Goal: Browse casually

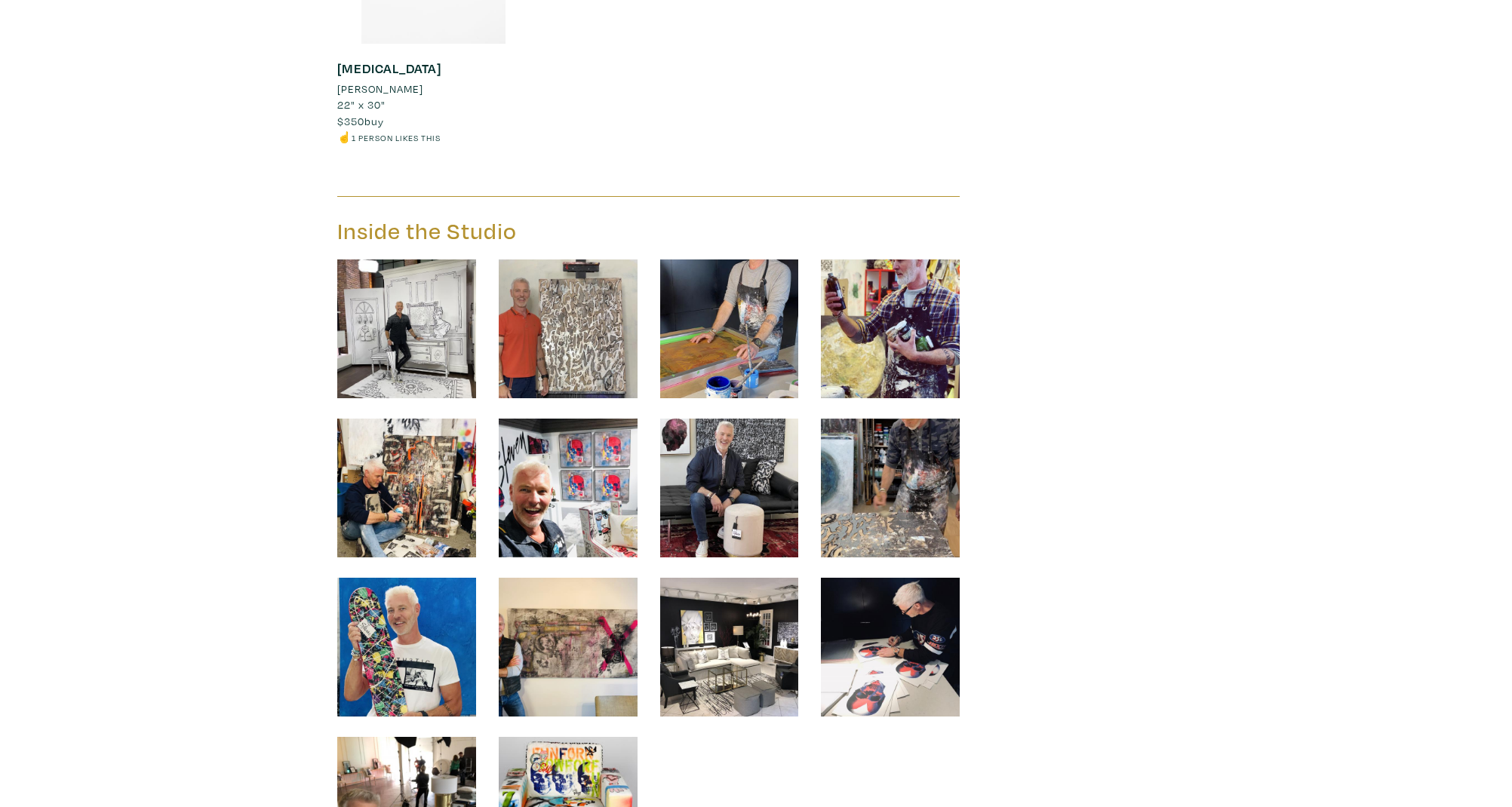
scroll to position [6560, 0]
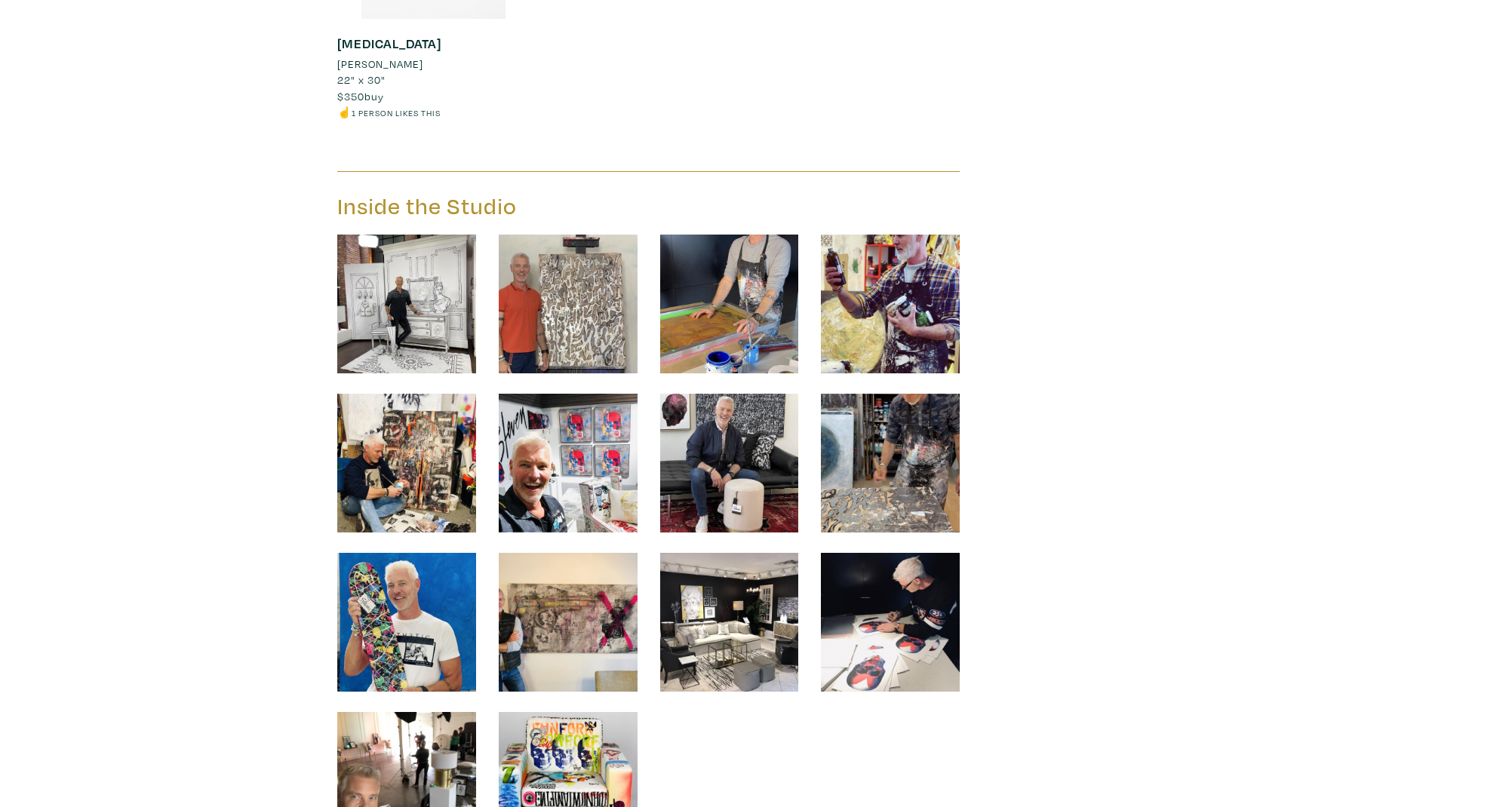
click at [416, 310] on img at bounding box center [406, 304] width 139 height 139
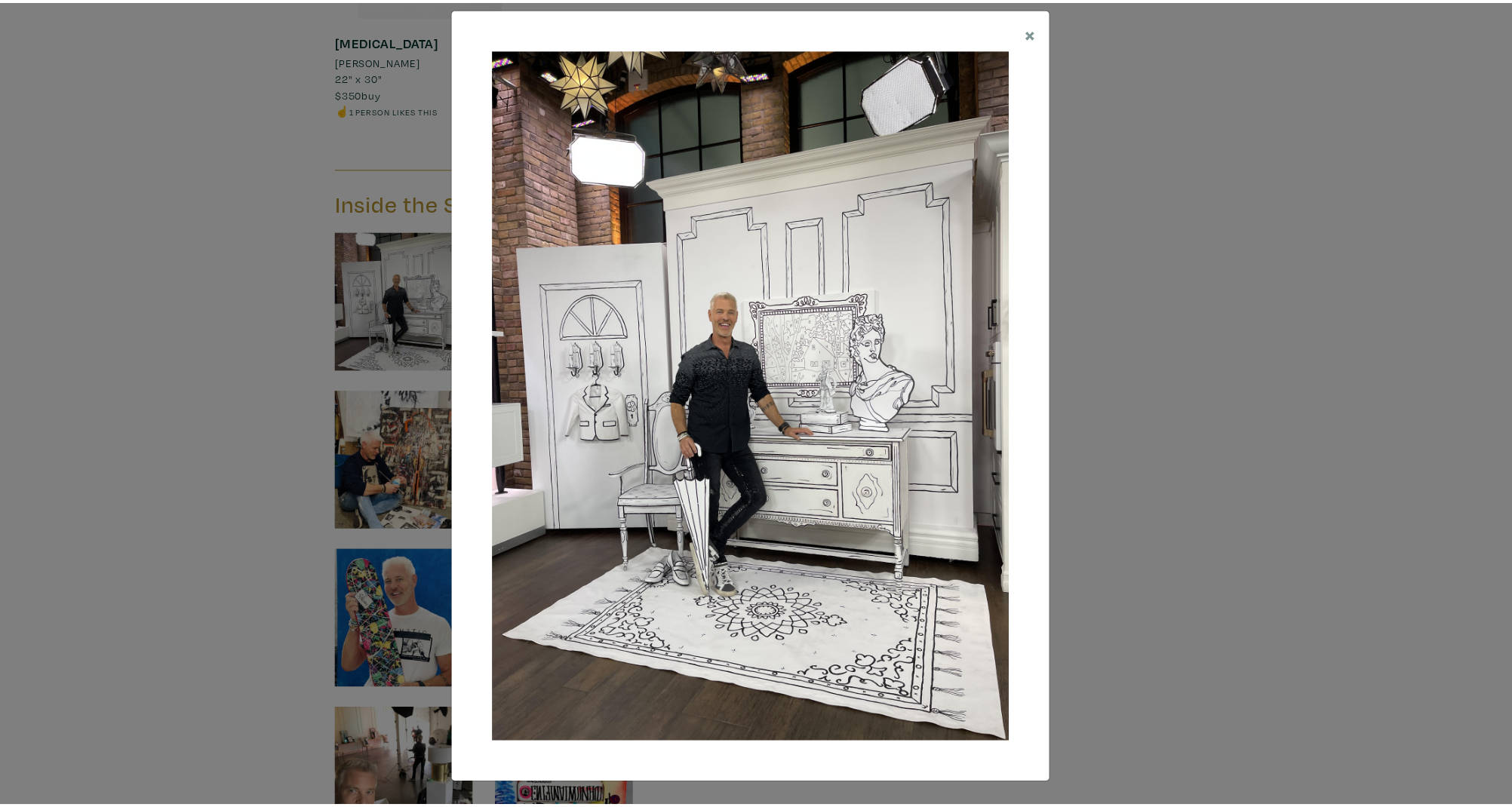
scroll to position [17, 0]
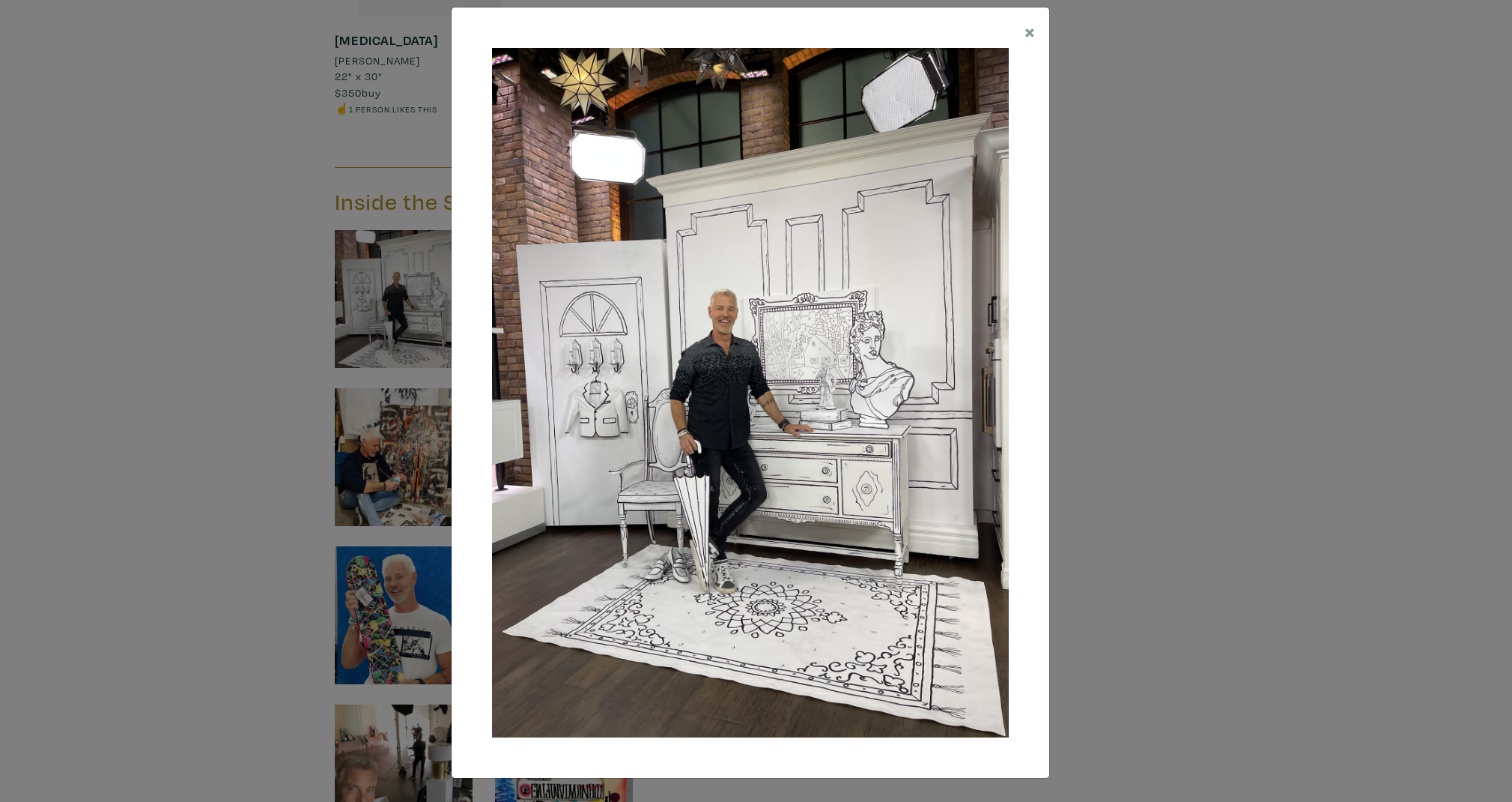
click at [1253, 473] on div "× Save changes Close" at bounding box center [756, 401] width 1512 height 802
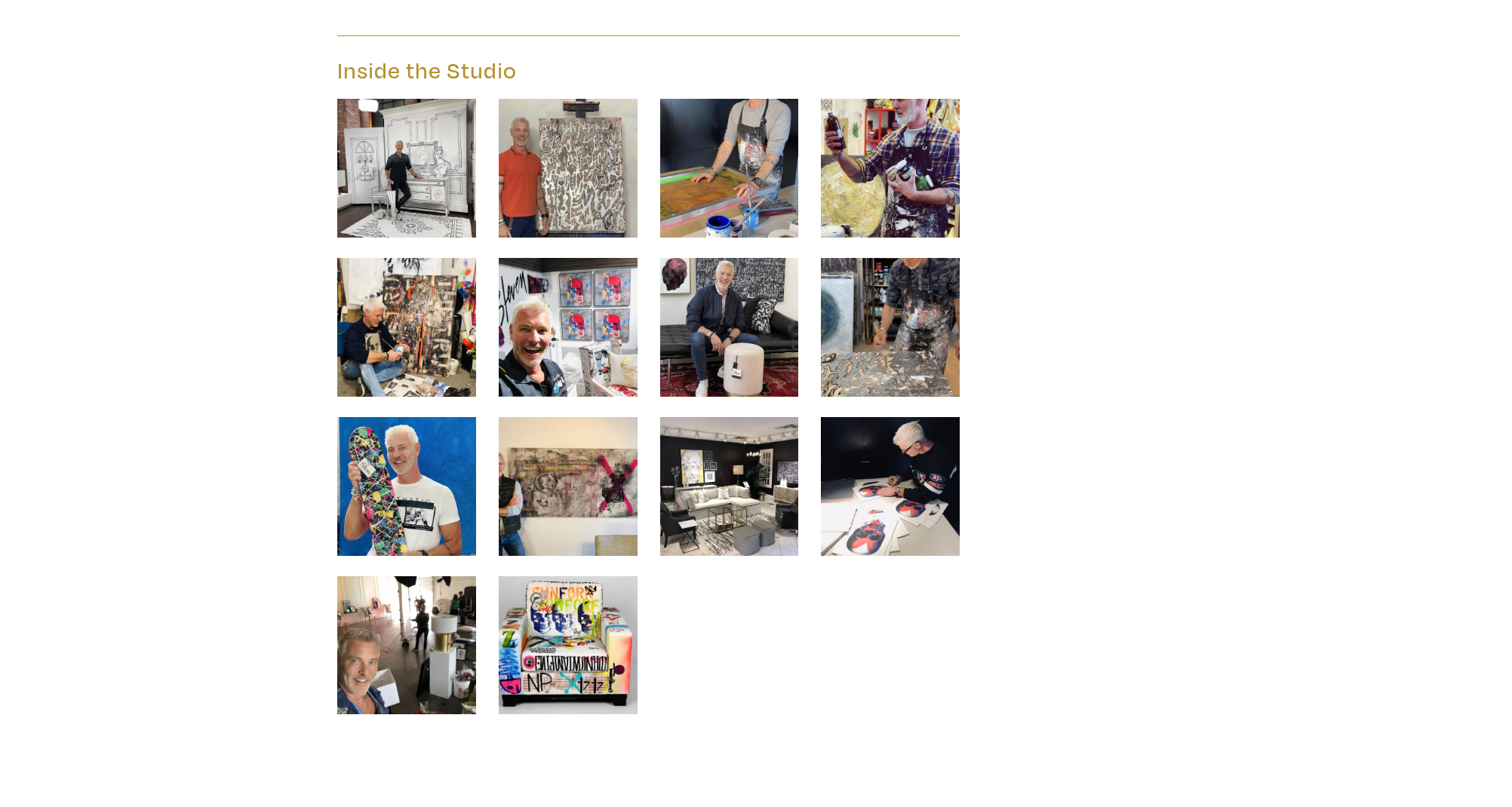
scroll to position [6715, 0]
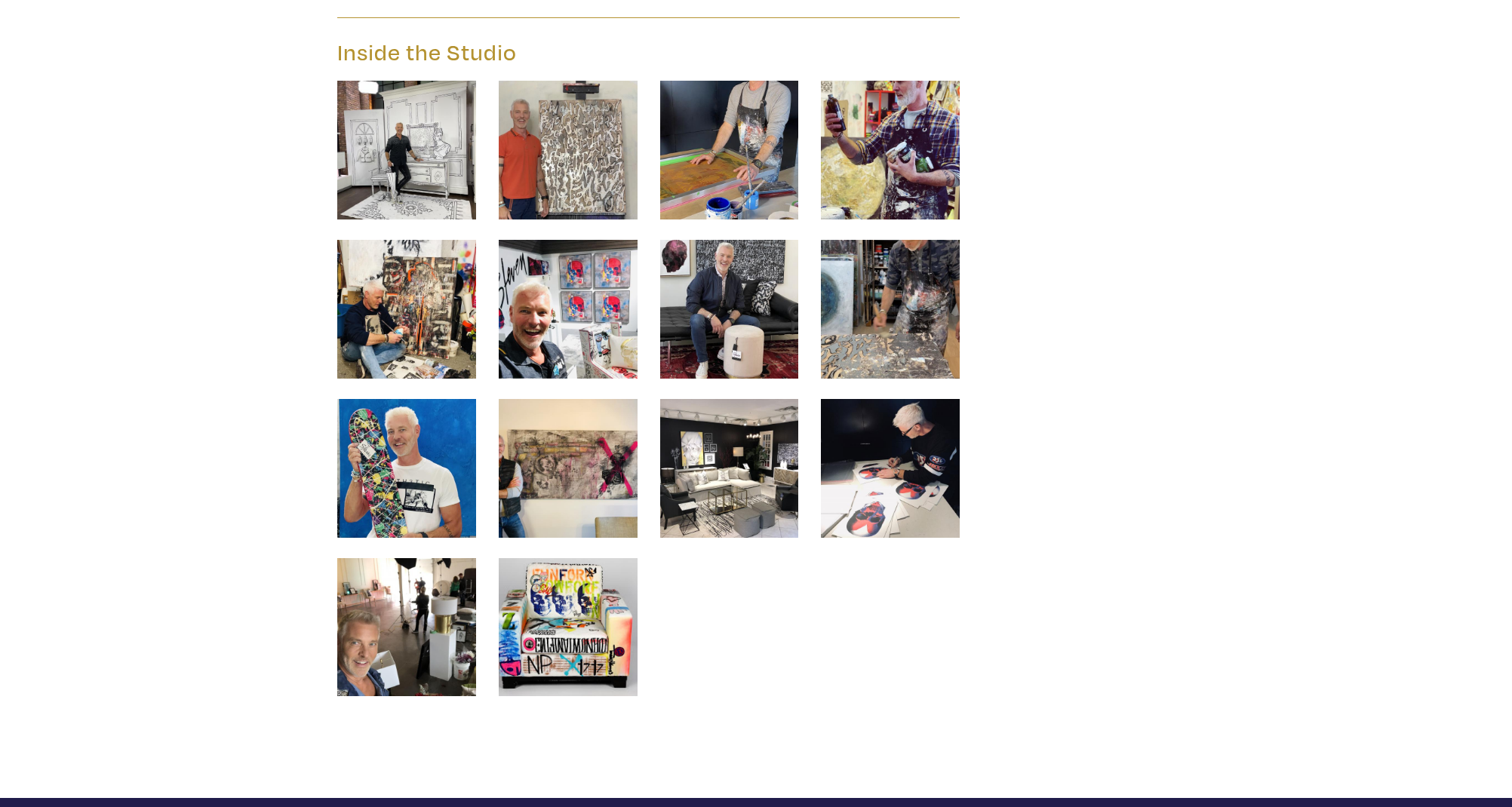
click at [884, 526] on img at bounding box center [890, 468] width 139 height 139
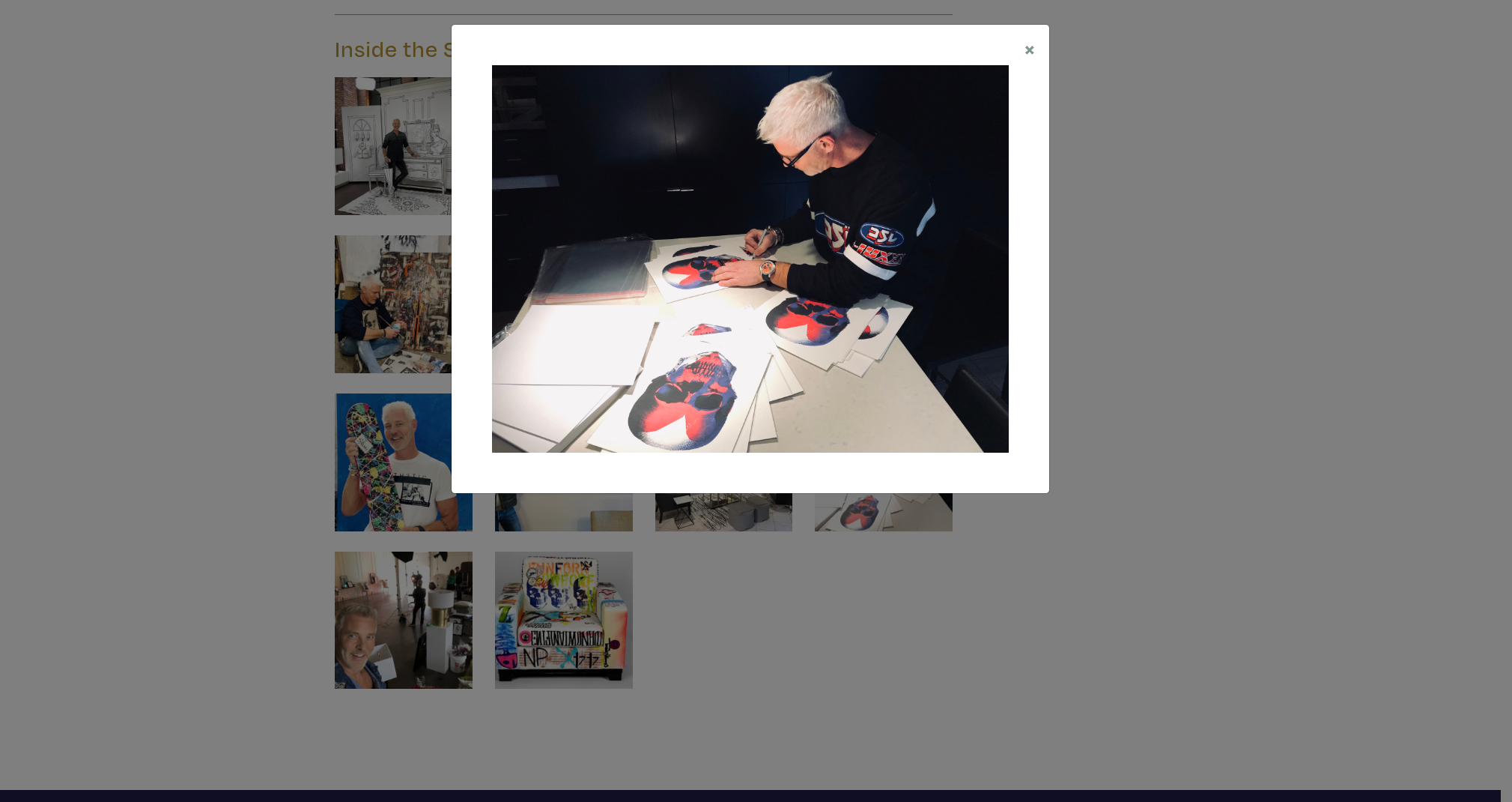
click at [884, 639] on div "× Save changes Close" at bounding box center [756, 401] width 1512 height 802
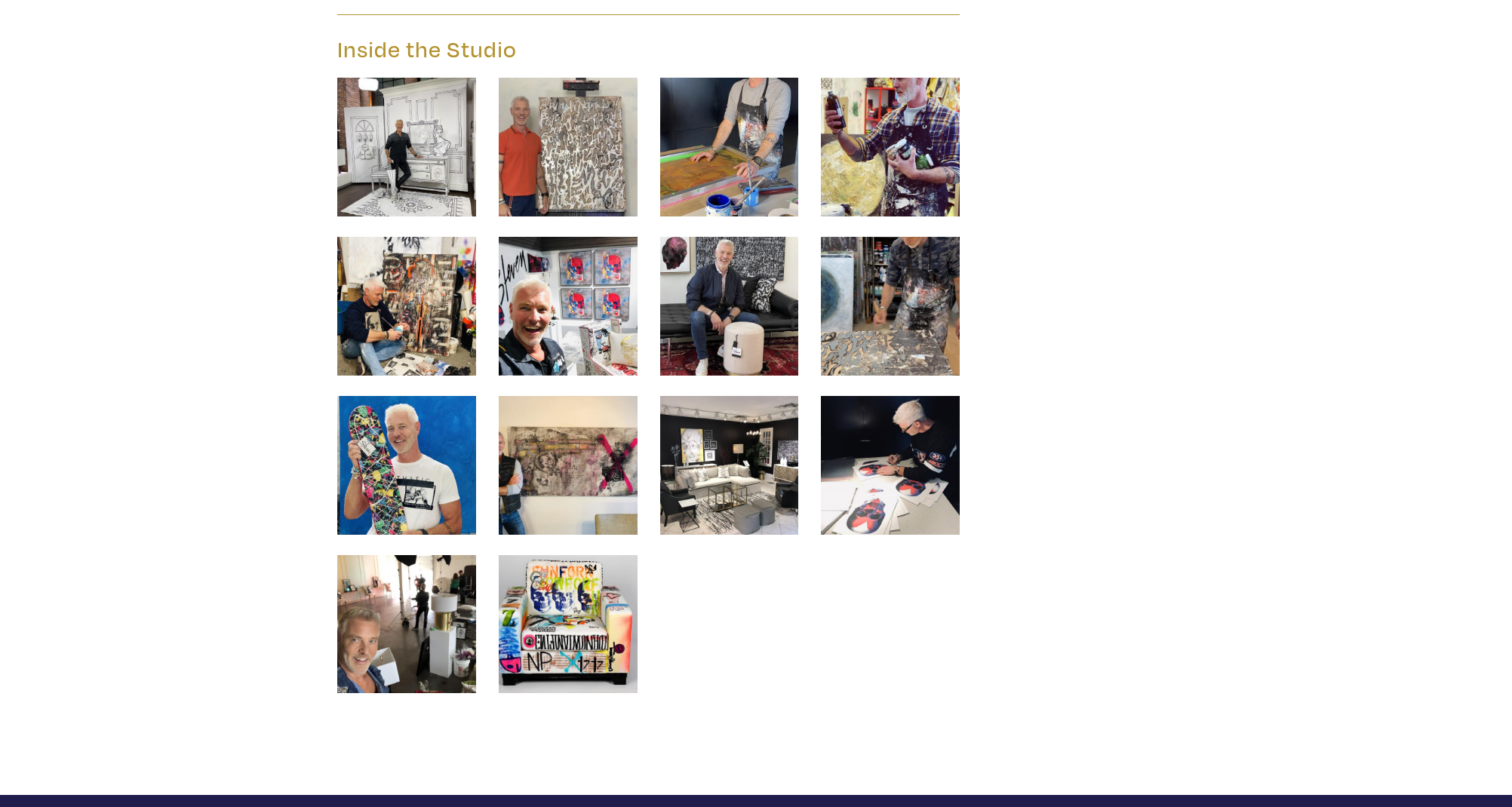
click at [343, 629] on img at bounding box center [406, 625] width 139 height 139
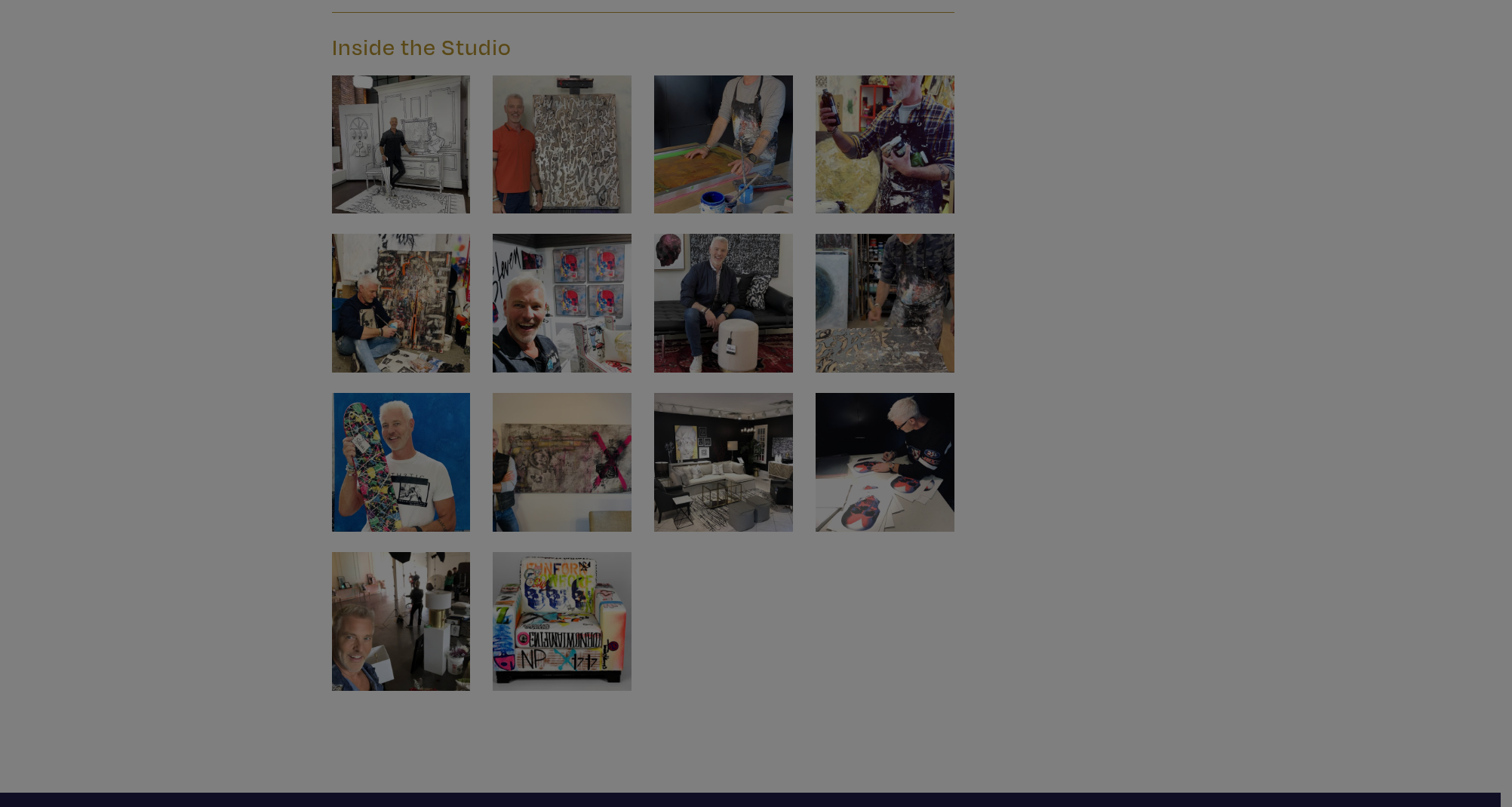
scroll to position [6720, 0]
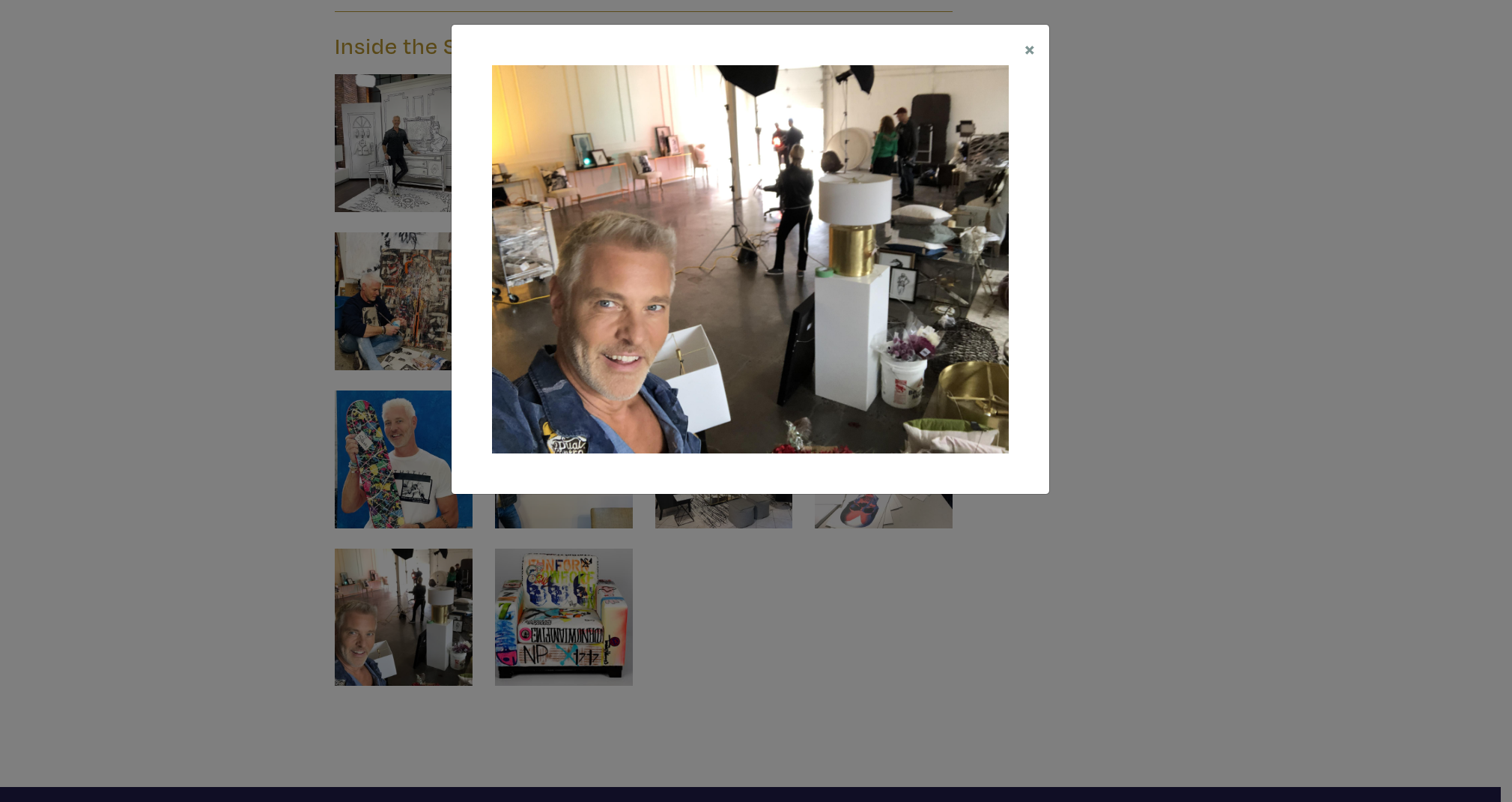
click at [178, 581] on div "× Save changes Close" at bounding box center [756, 401] width 1512 height 802
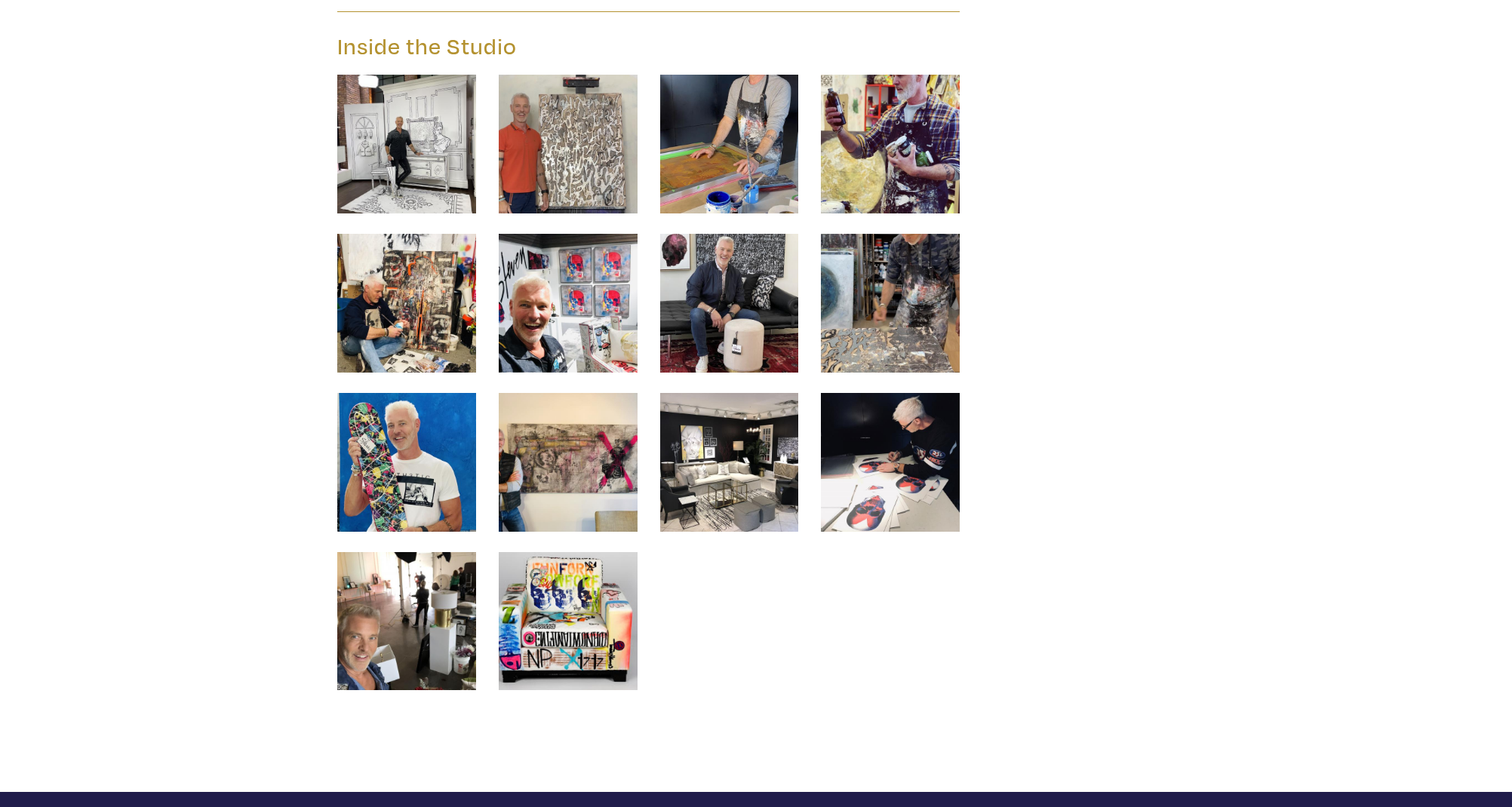
click at [590, 322] on img at bounding box center [568, 303] width 139 height 139
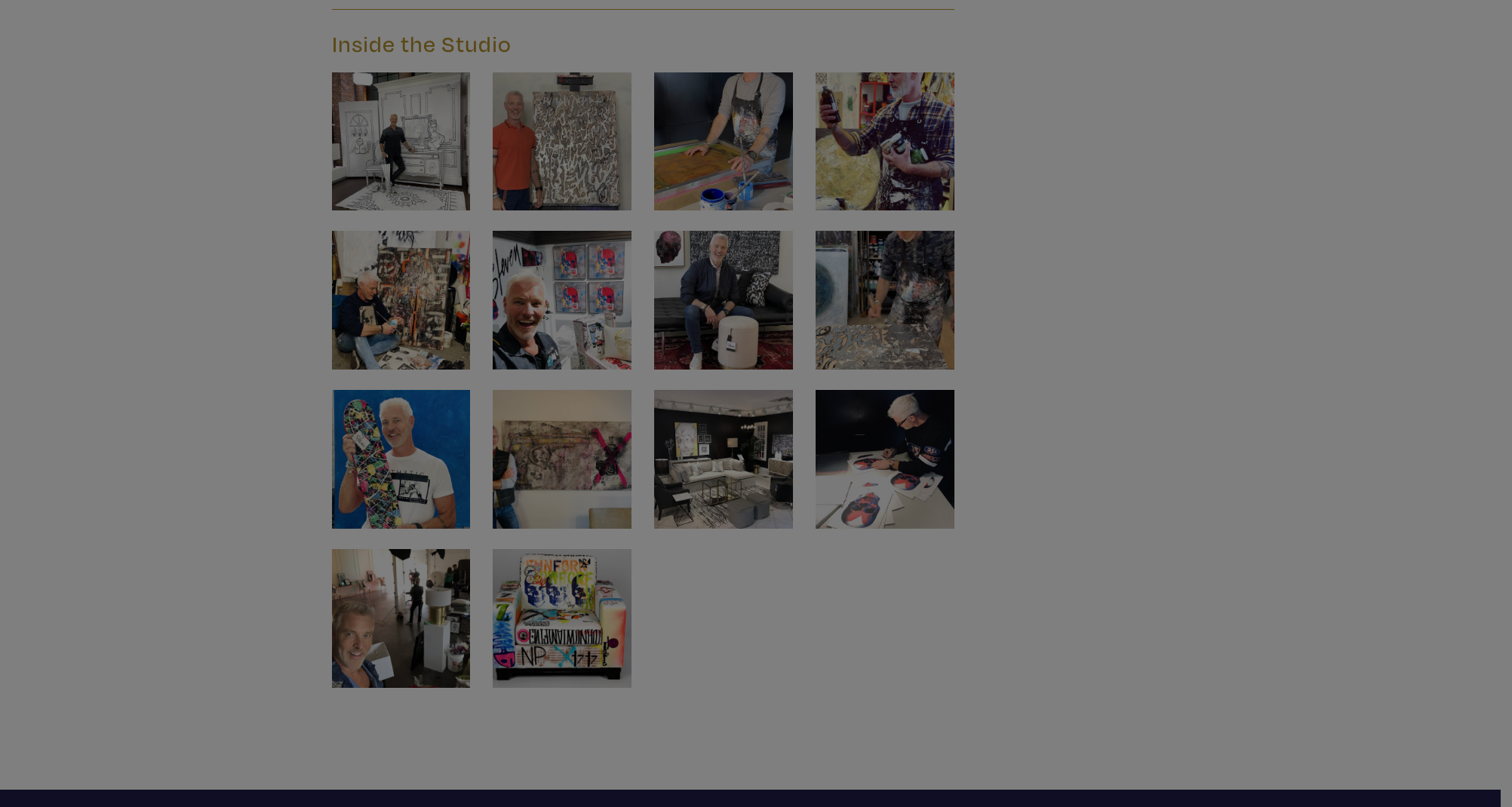
scroll to position [6723, 0]
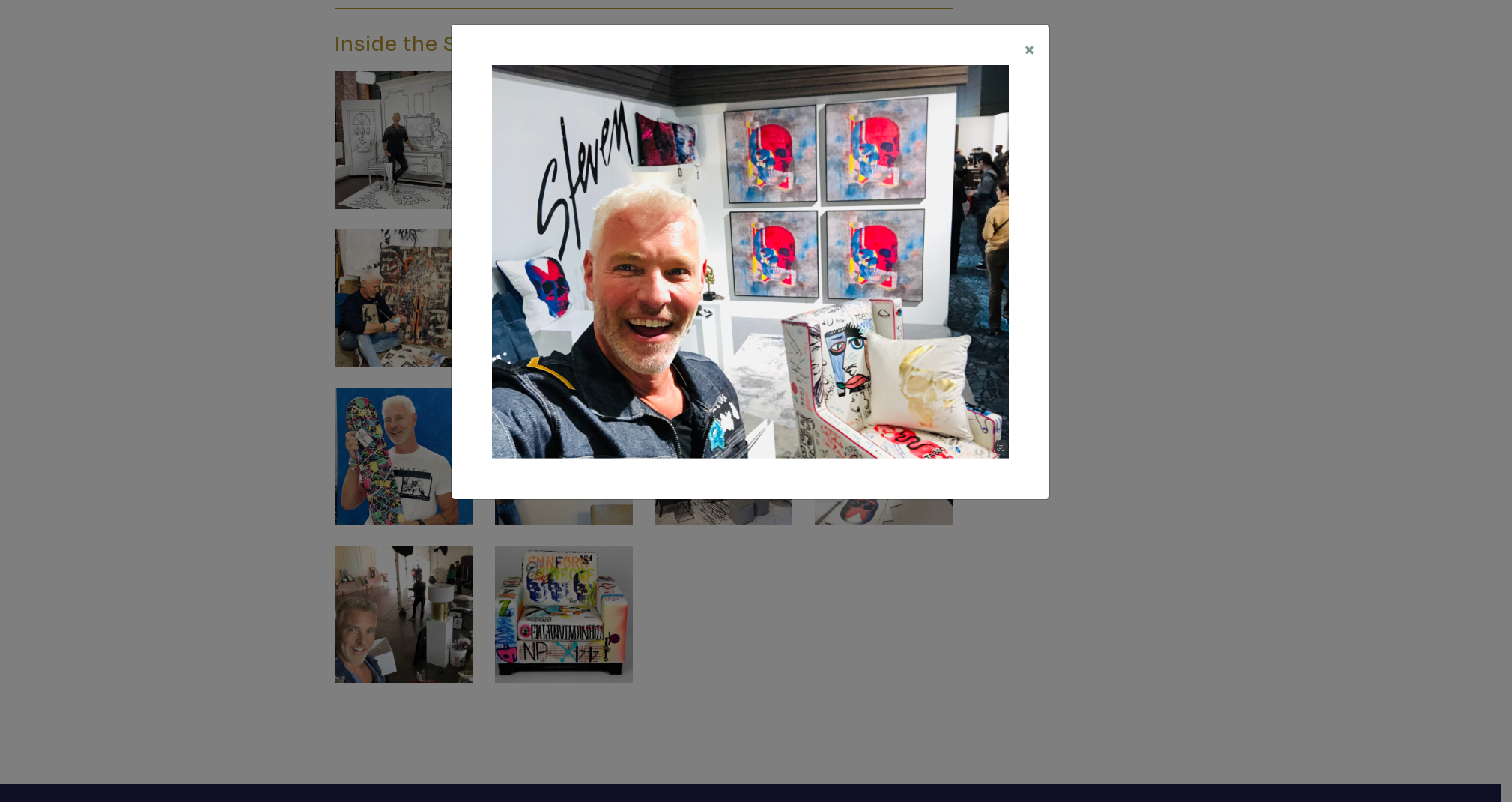
click at [283, 376] on div "× Save changes Close" at bounding box center [756, 401] width 1512 height 802
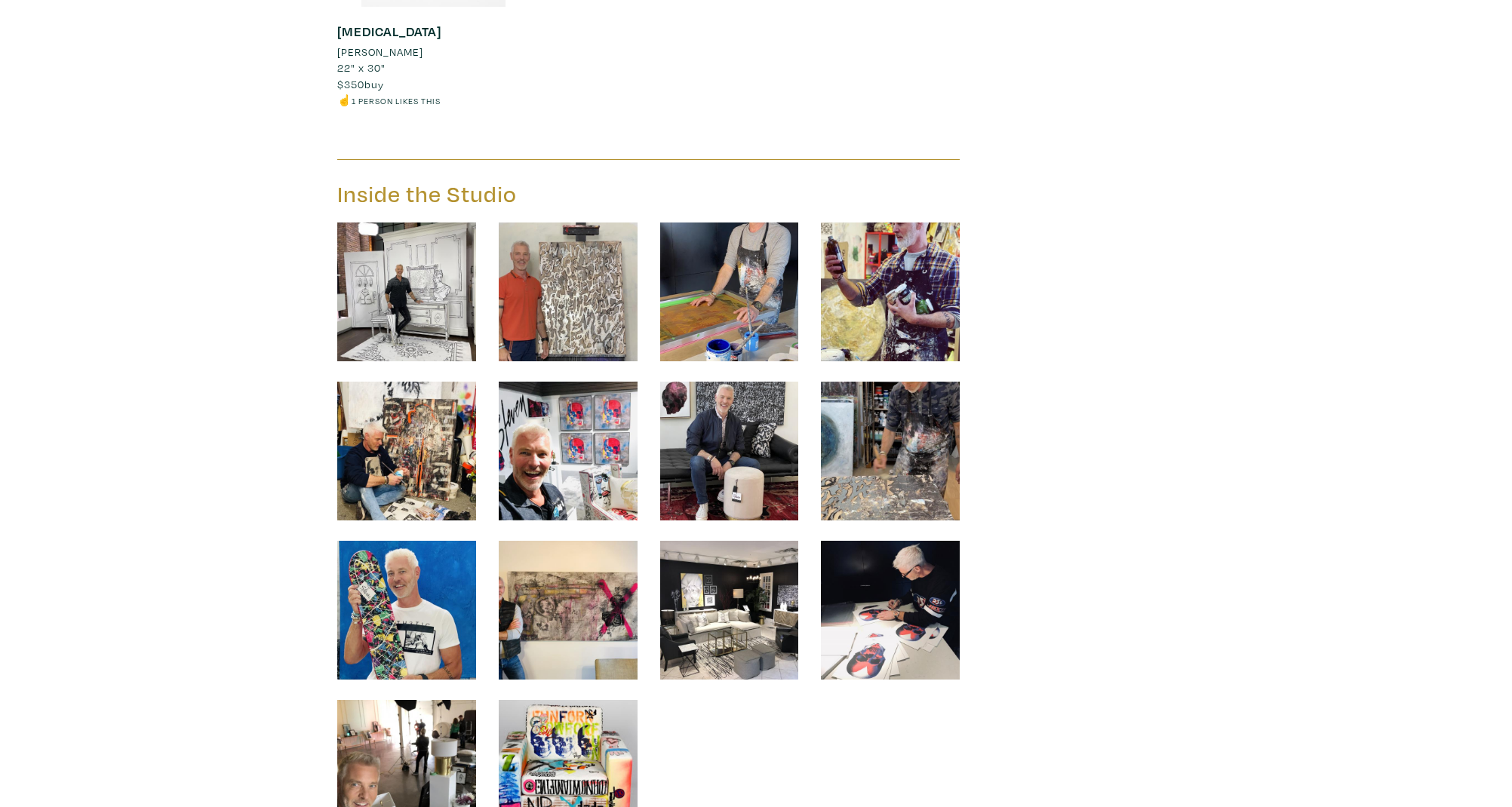
click at [906, 279] on img at bounding box center [890, 292] width 139 height 139
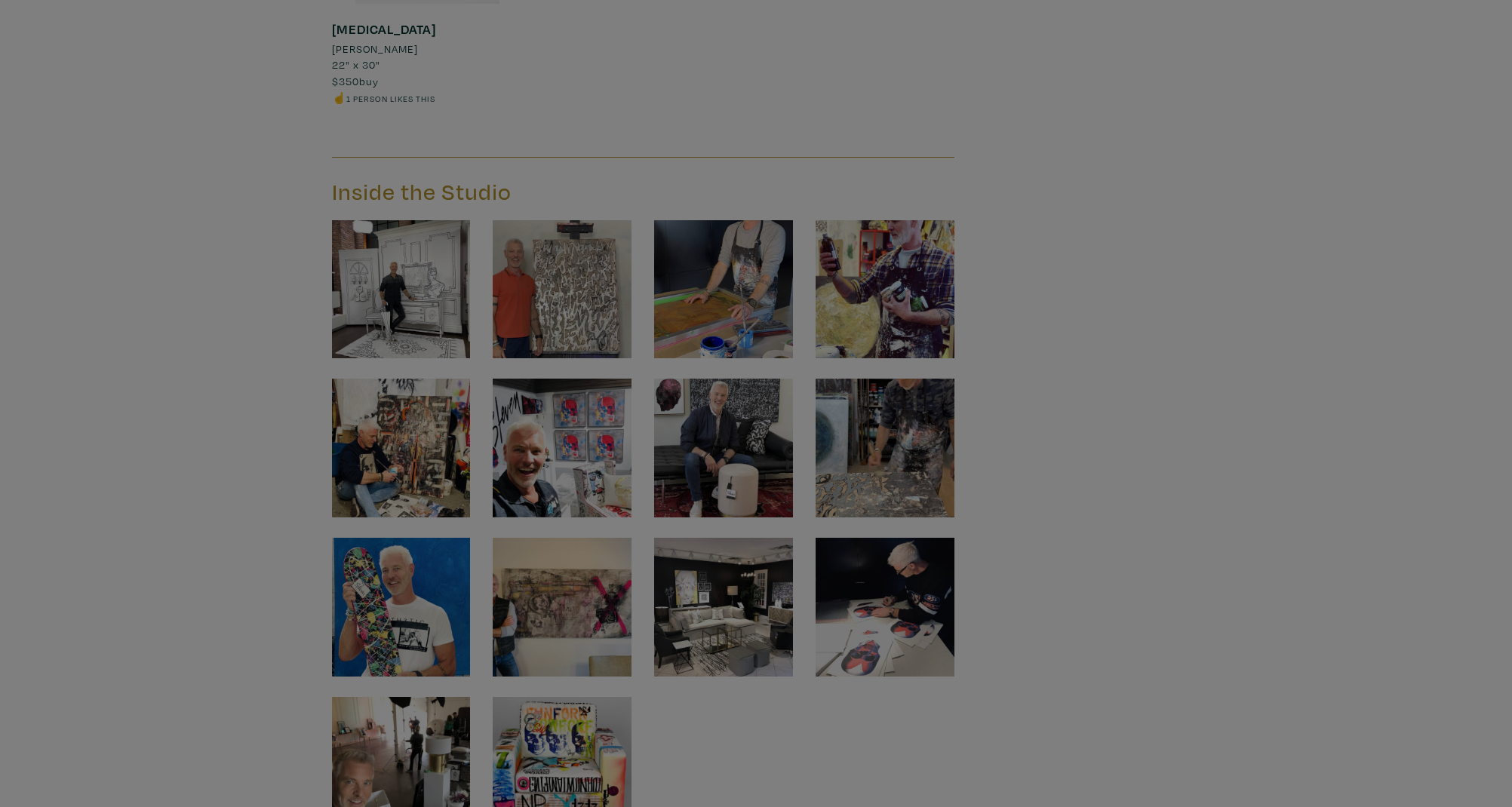
scroll to position [6576, 0]
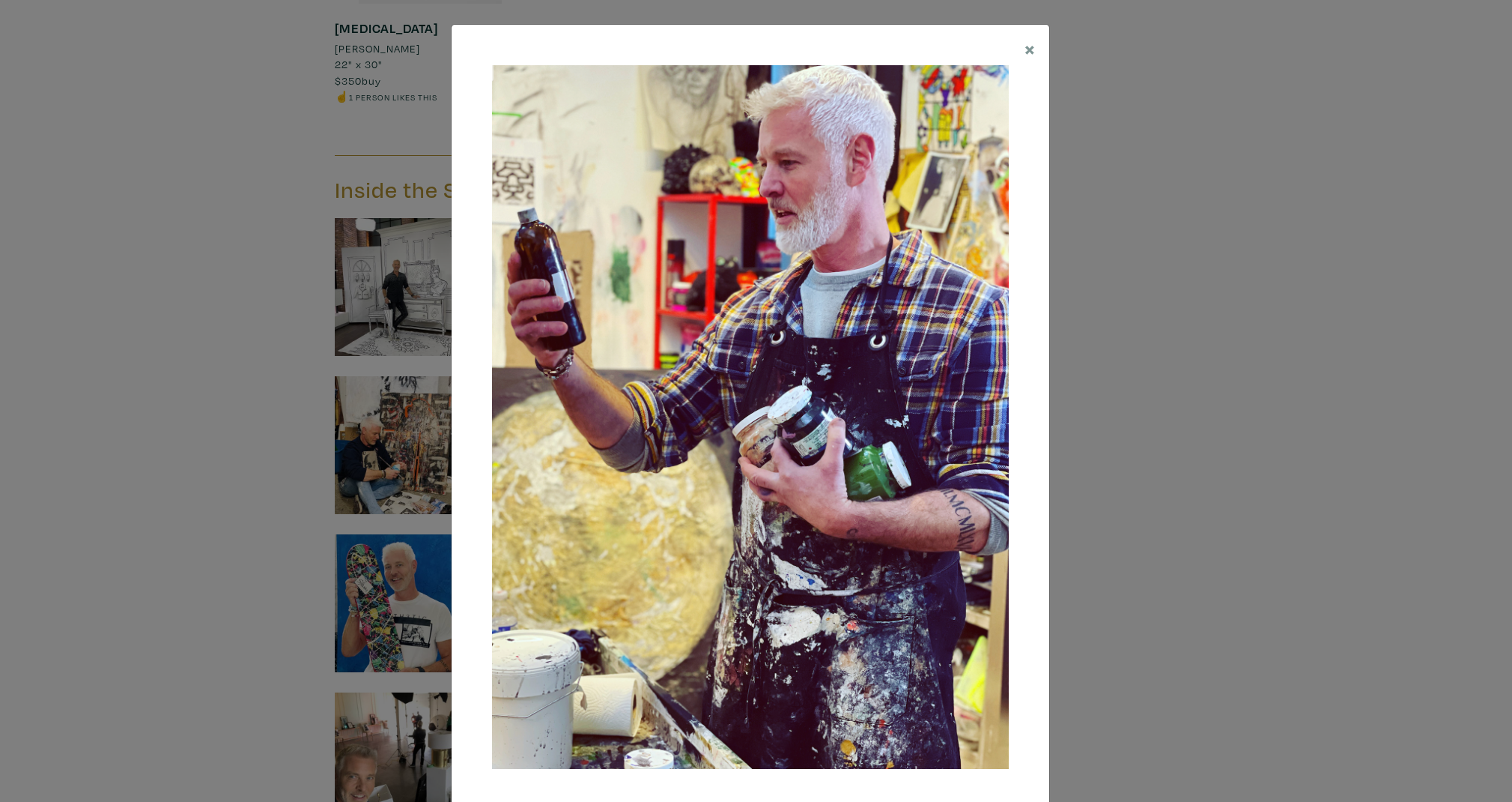
click at [1320, 436] on div "× Save changes Close" at bounding box center [756, 401] width 1512 height 802
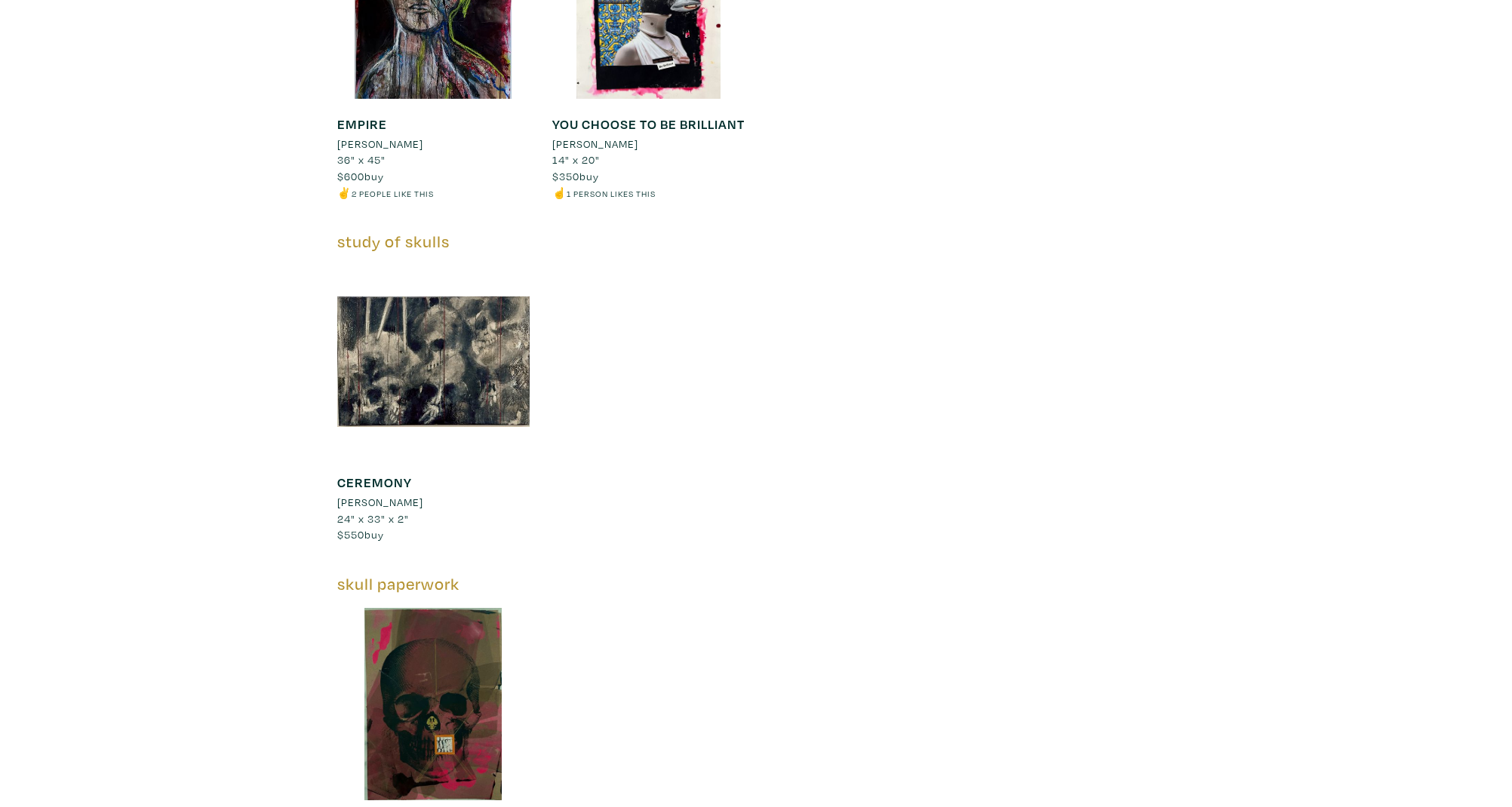
scroll to position [2352, 0]
